Goal: Check status: Check status

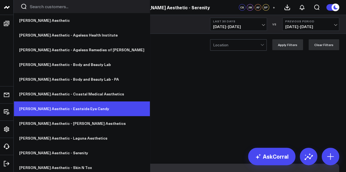
click at [62, 109] on link "[PERSON_NAME] Aesthetic - Eastside Eye Candy" at bounding box center [82, 109] width 136 height 15
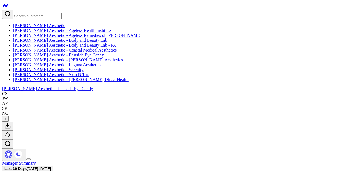
click at [82, 87] on div "[PERSON_NAME] Aesthetic - Eastside Eye Candy" at bounding box center [172, 89] width 341 height 5
click at [30, 23] on link "[PERSON_NAME] Aesthetic" at bounding box center [39, 25] width 52 height 5
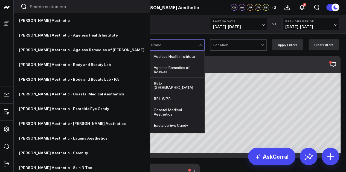
click at [192, 43] on div at bounding box center [174, 45] width 47 height 11
click at [183, 120] on div "Eastside Eye Candy" at bounding box center [176, 125] width 56 height 11
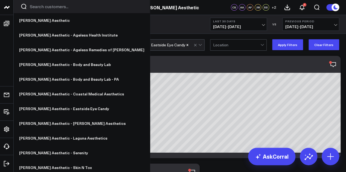
click at [297, 46] on button "Apply Filters" at bounding box center [287, 44] width 31 height 11
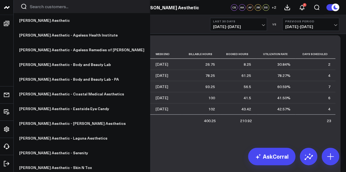
scroll to position [2532, 0]
click at [64, 111] on link "[PERSON_NAME] Aesthetic - Eastside Eye Candy" at bounding box center [82, 109] width 136 height 15
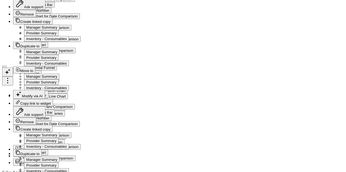
scroll to position [792, 0]
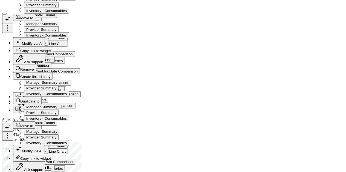
scroll to position [25, 0]
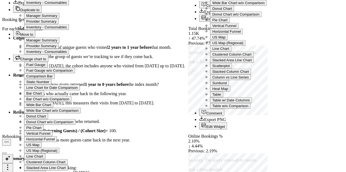
scroll to position [1592, 0]
